Goal: Task Accomplishment & Management: Manage account settings

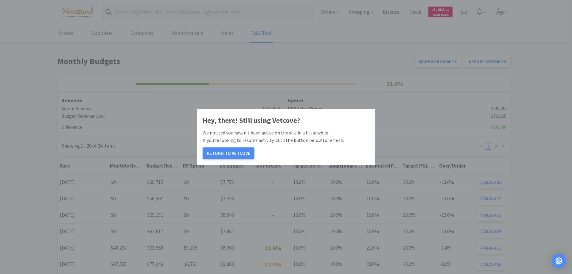
click at [226, 156] on button "Return to Vetcove" at bounding box center [228, 153] width 52 height 12
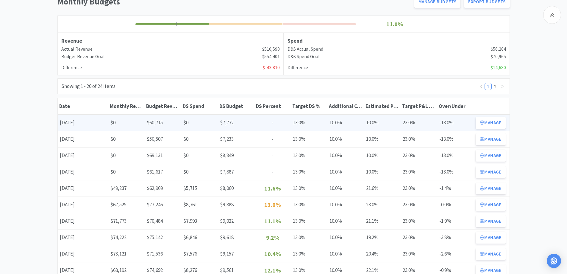
scroll to position [89, 0]
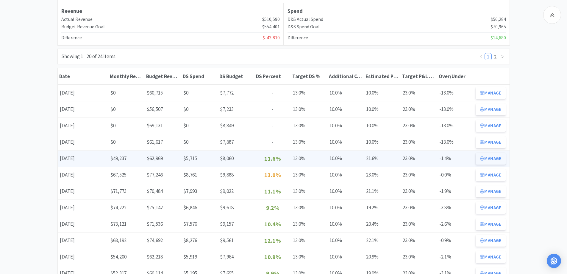
click at [489, 157] on button "Manage" at bounding box center [491, 158] width 30 height 12
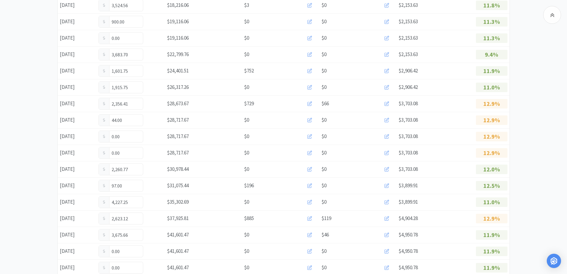
scroll to position [343, 0]
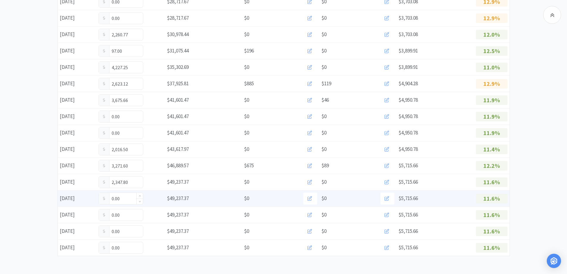
click at [130, 202] on input "0.00" at bounding box center [121, 198] width 44 height 11
type input "0"
type input "727.32"
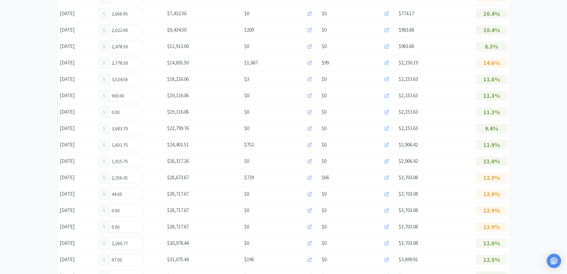
scroll to position [0, 0]
